Goal: Information Seeking & Learning: Learn about a topic

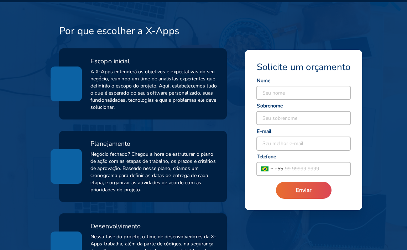
scroll to position [178, 0]
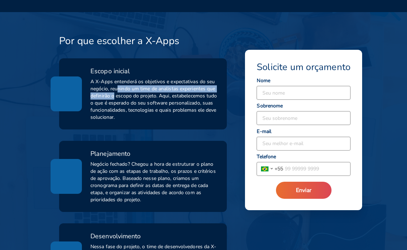
drag, startPoint x: 115, startPoint y: 92, endPoint x: 122, endPoint y: 91, distance: 6.9
click at [120, 90] on span "A X-Apps entenderá os objetivos e expectativas do seu negócio, reunindo um time…" at bounding box center [154, 99] width 128 height 43
click at [139, 109] on span "A X-Apps entenderá os objetivos e expectativas do seu negócio, reunindo um time…" at bounding box center [154, 99] width 128 height 43
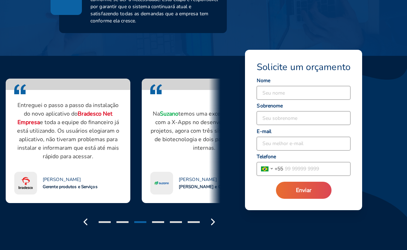
scroll to position [652, 0]
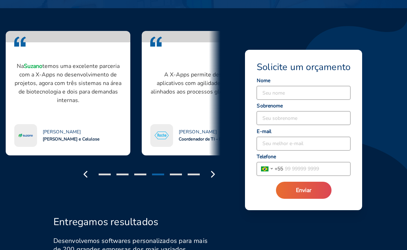
click at [180, 174] on div at bounding box center [176, 175] width 12 height 2
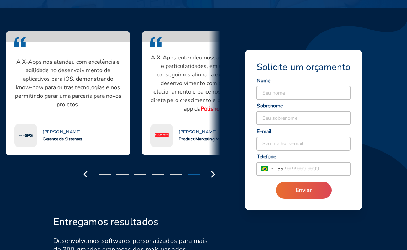
click at [102, 174] on div at bounding box center [105, 175] width 12 height 2
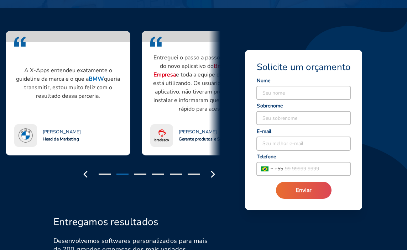
click at [104, 194] on div "Entregamos resultados Desenvolvemos softwares personalizados para mais de 200 g…" at bounding box center [203, 239] width 323 height 92
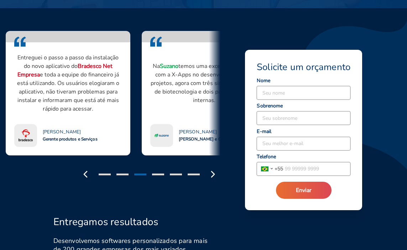
drag, startPoint x: 104, startPoint y: 195, endPoint x: 103, endPoint y: 185, distance: 9.6
click at [85, 187] on div "Quero falar com a X-Apps A X-Apps entendeu nossas necessidades e particularidad…" at bounding box center [203, 100] width 407 height 185
click at [122, 174] on div at bounding box center [122, 175] width 12 height 2
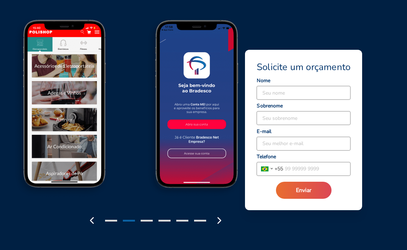
scroll to position [916, 0]
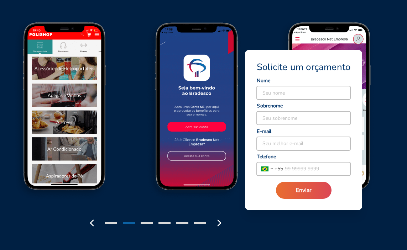
click at [159, 224] on div at bounding box center [155, 223] width 142 height 15
click at [164, 222] on div at bounding box center [164, 223] width 12 height 2
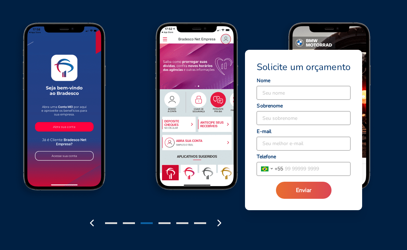
click at [184, 223] on div at bounding box center [182, 223] width 12 height 2
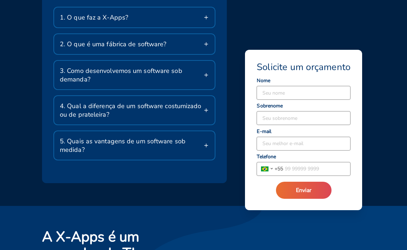
scroll to position [1240, 0]
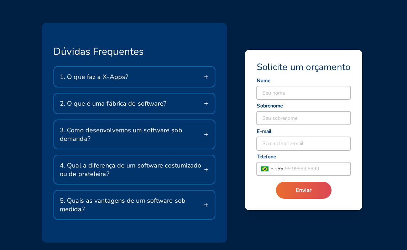
click at [45, 159] on div "Dúvidas Frequentes 1. O que faz a X-Apps? Somos especialistas em desenvolviment…" at bounding box center [134, 133] width 185 height 220
click at [121, 100] on span "2. O que é uma fábrica de software?" at bounding box center [113, 103] width 107 height 9
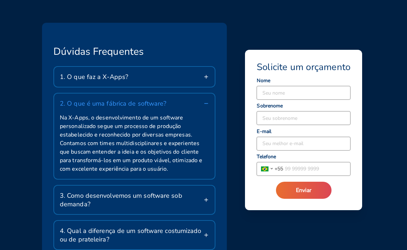
click at [121, 100] on span "2. O que é uma fábrica de software?" at bounding box center [113, 103] width 107 height 9
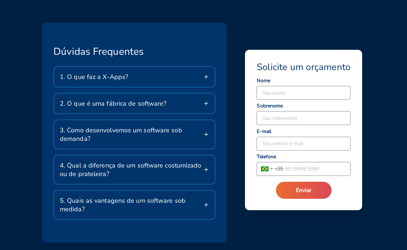
click at [114, 181] on div "4. Qual a diferença de um software costumizado ou de prateleira?" at bounding box center [134, 169] width 160 height 28
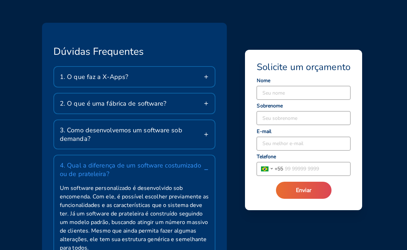
click at [192, 166] on span "4. Qual a diferença de um software costumizado ou de prateleira?" at bounding box center [131, 169] width 143 height 17
